Goal: Information Seeking & Learning: Learn about a topic

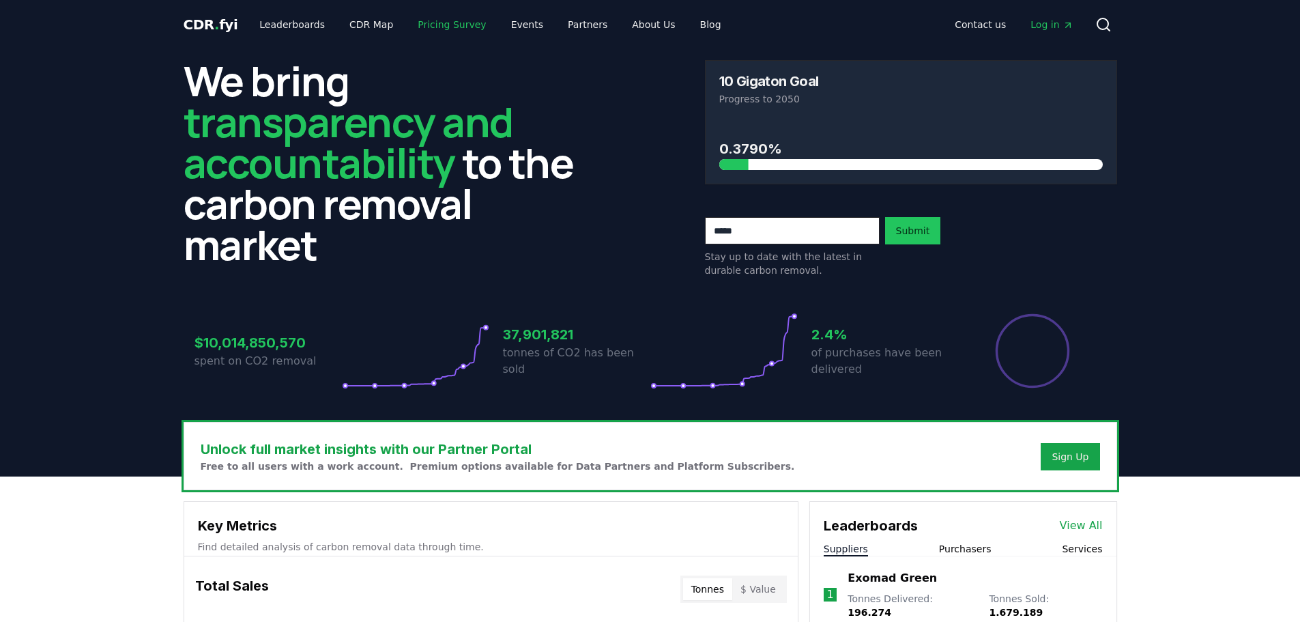
click at [421, 23] on link "Pricing Survey" at bounding box center [452, 24] width 90 height 25
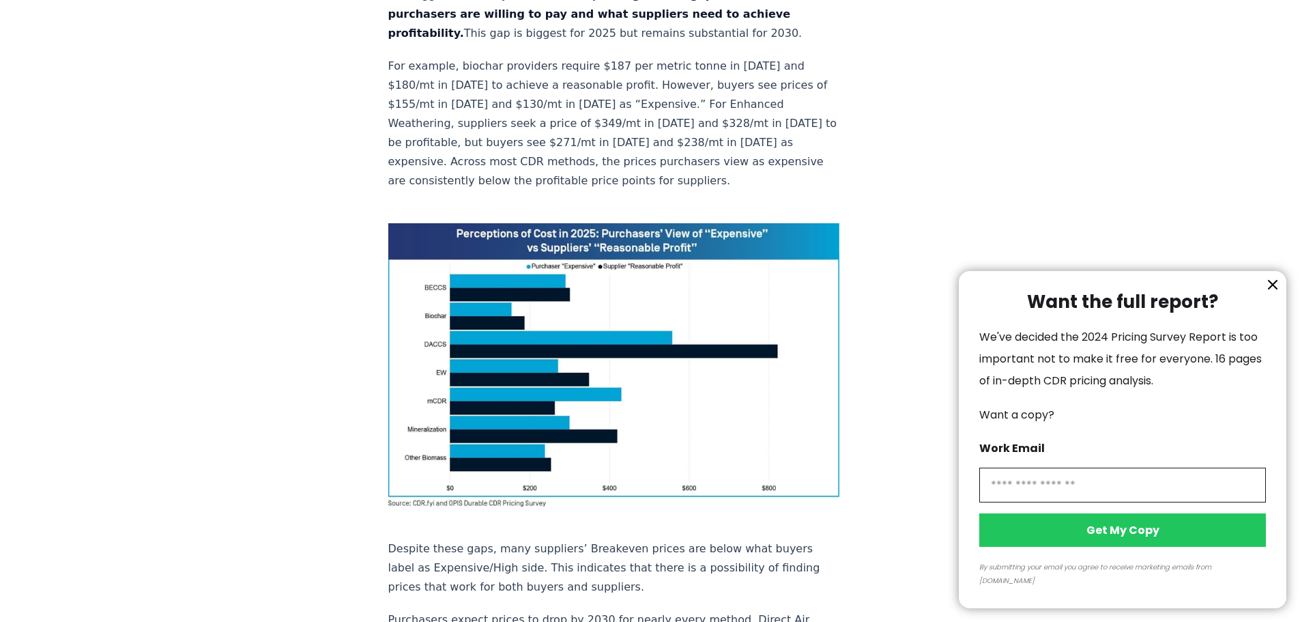
scroll to position [839, 0]
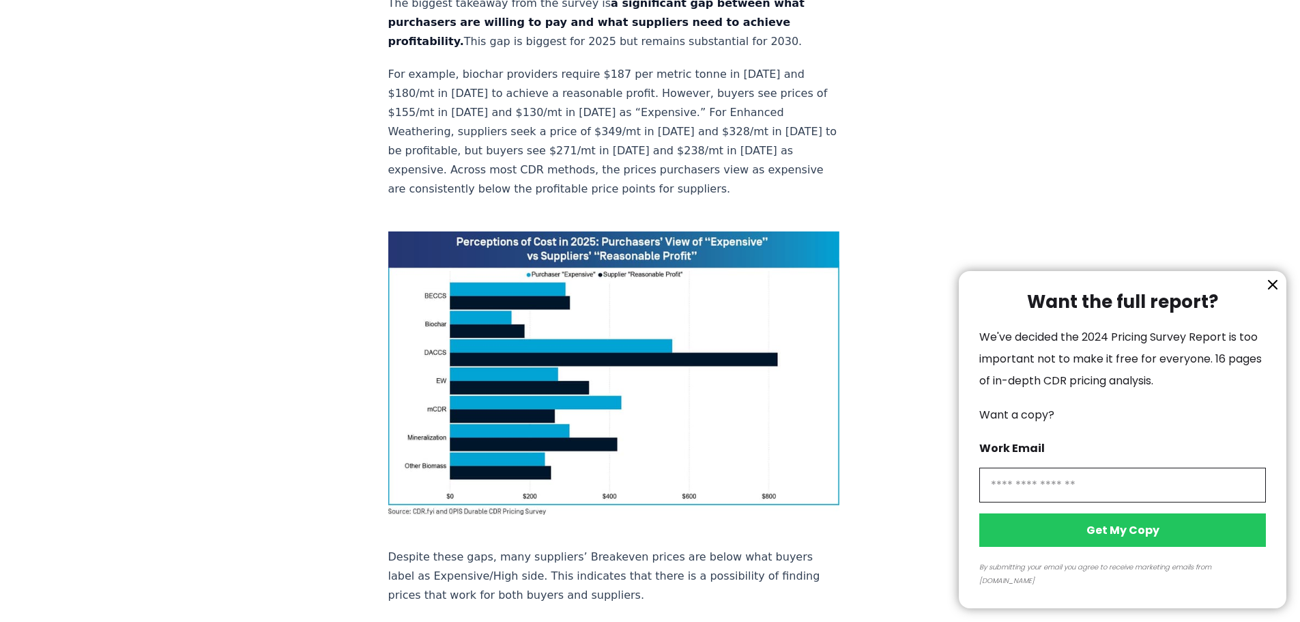
click at [1269, 293] on icon "information" at bounding box center [1273, 284] width 16 height 16
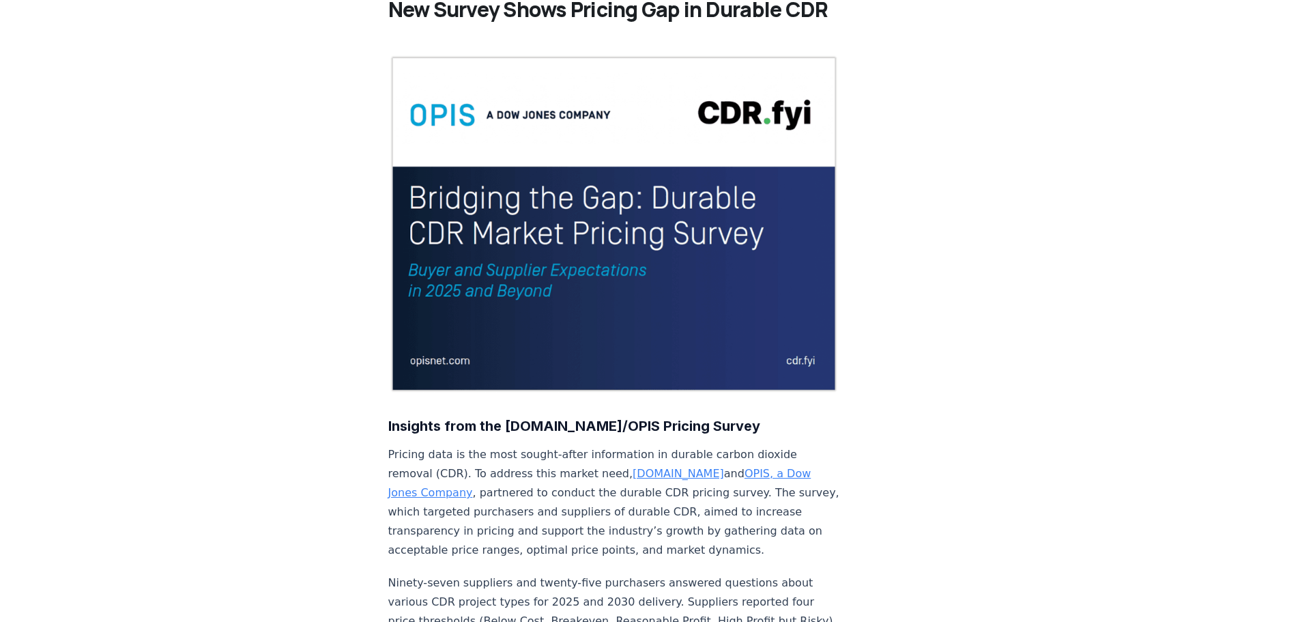
scroll to position [0, 0]
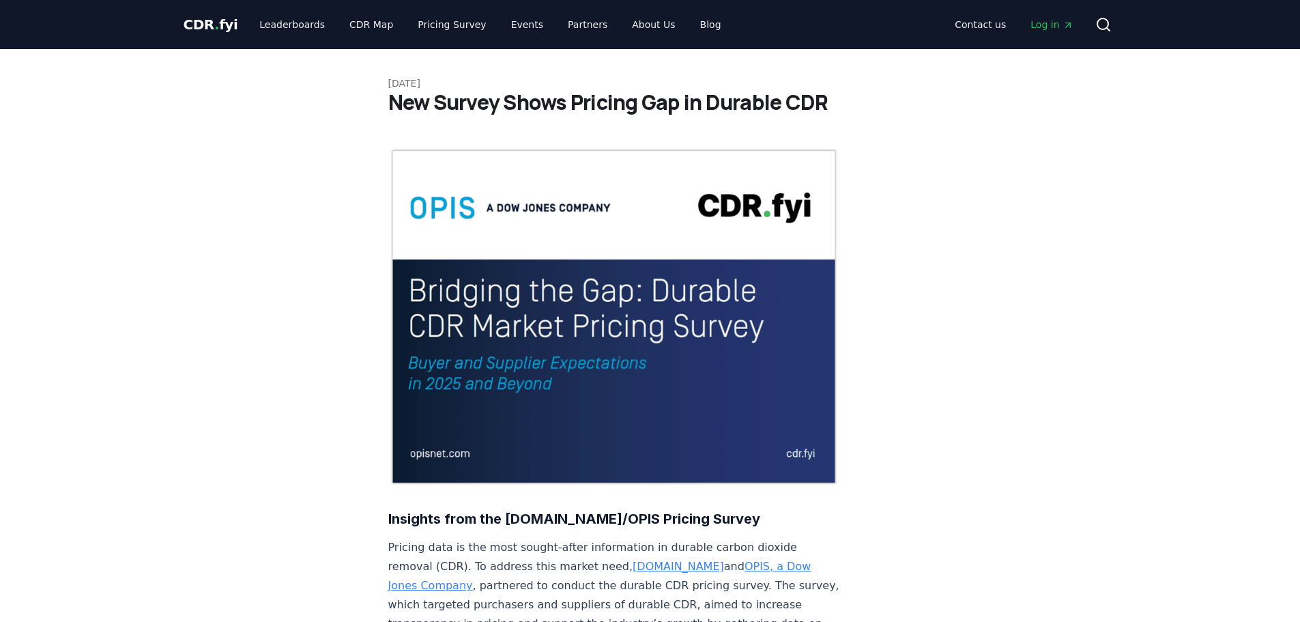
click at [307, 25] on link "Leaderboards" at bounding box center [291, 24] width 87 height 25
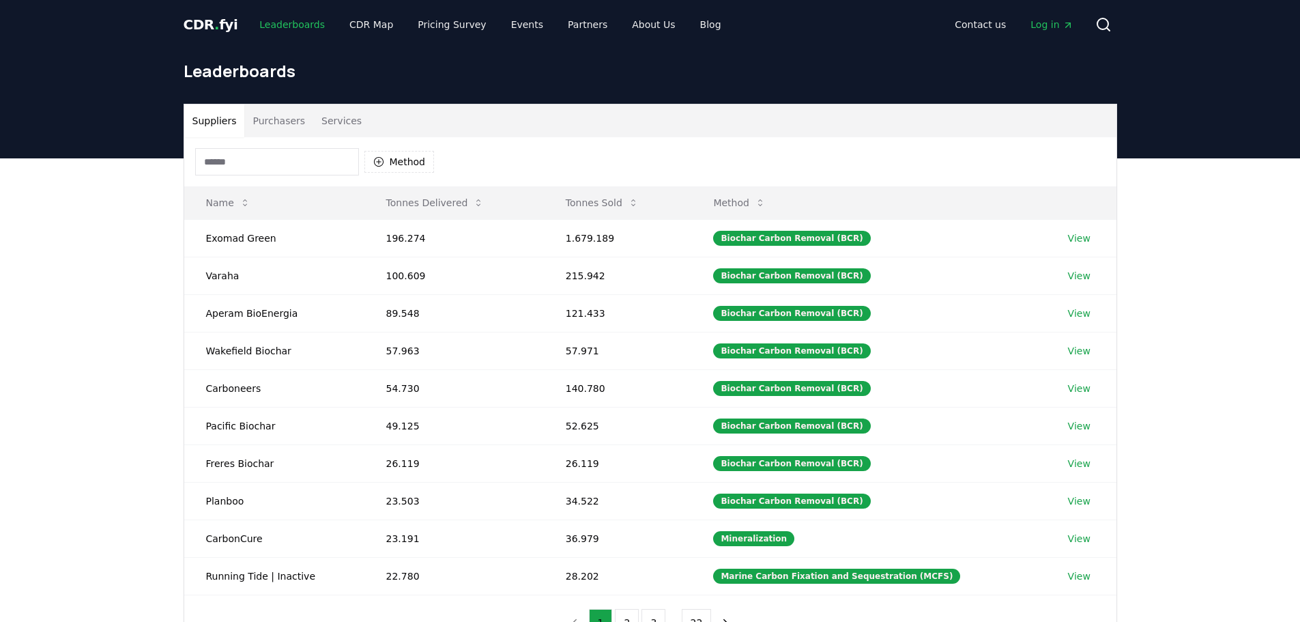
scroll to position [1, 0]
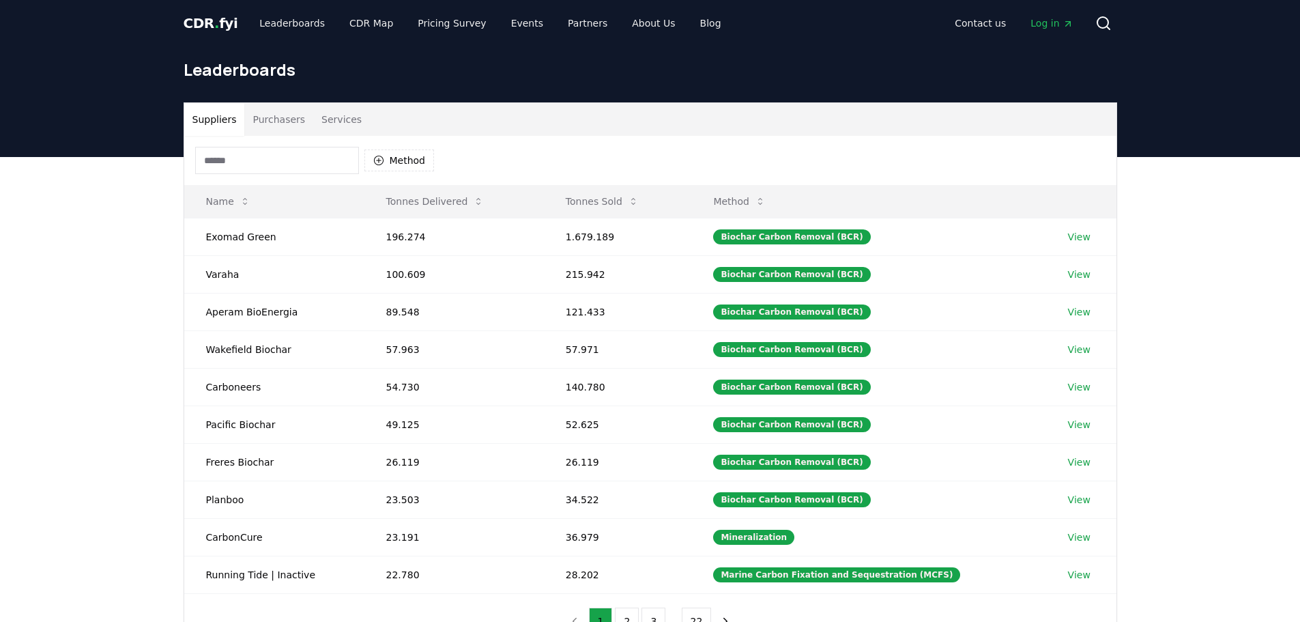
click at [287, 119] on button "Purchasers" at bounding box center [278, 119] width 69 height 33
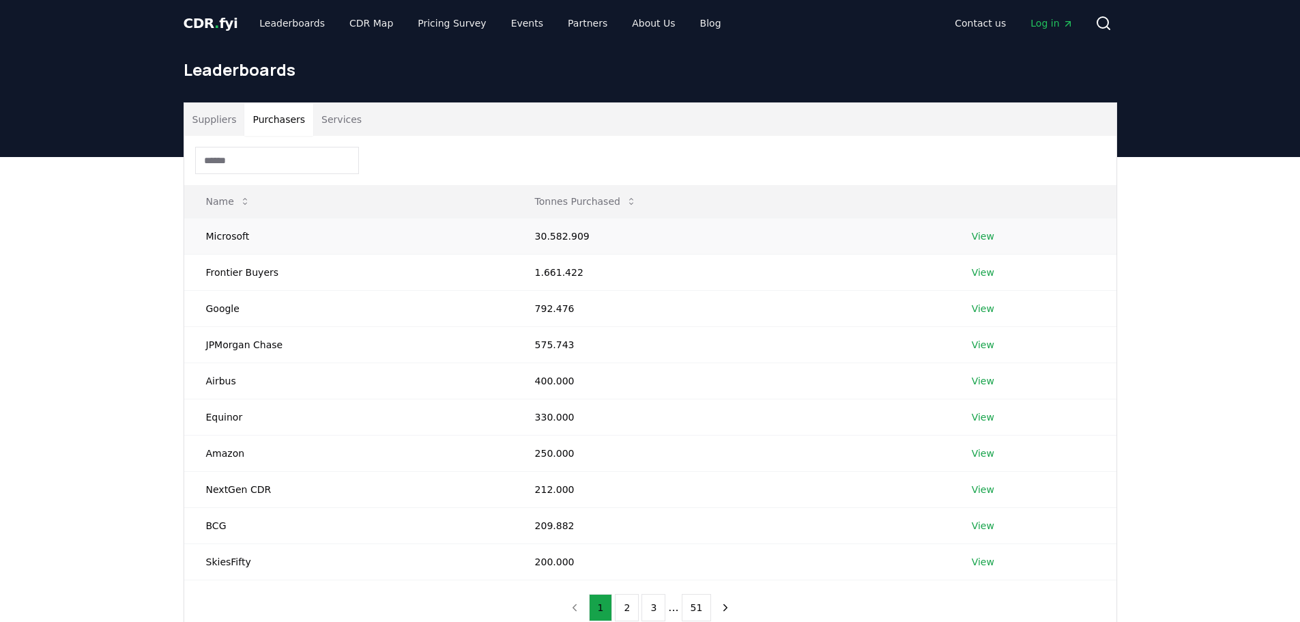
click at [980, 234] on link "View" at bounding box center [983, 236] width 23 height 14
